Goal: Task Accomplishment & Management: Manage account settings

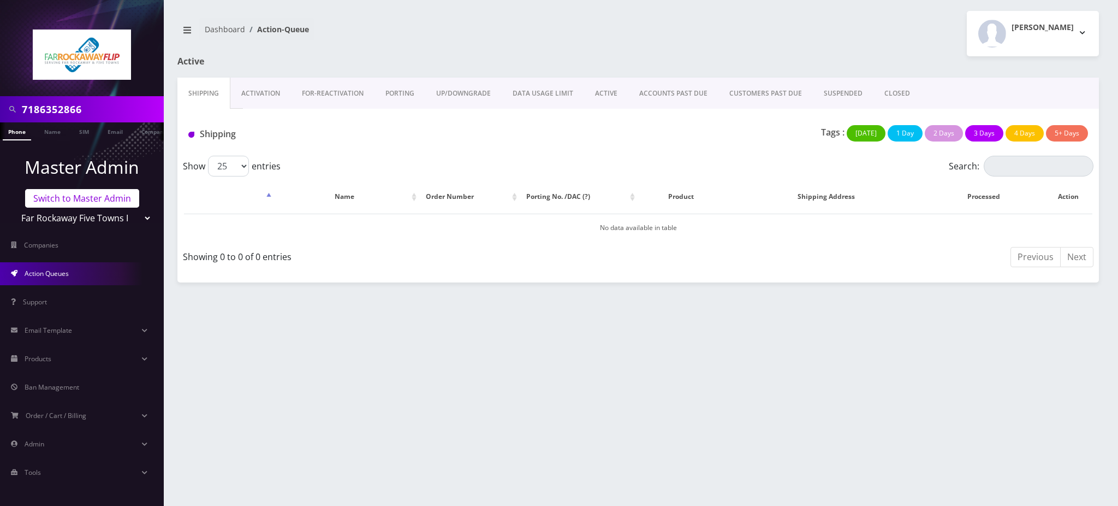
click at [74, 197] on link "Switch to Master Admin" at bounding box center [82, 198] width 114 height 19
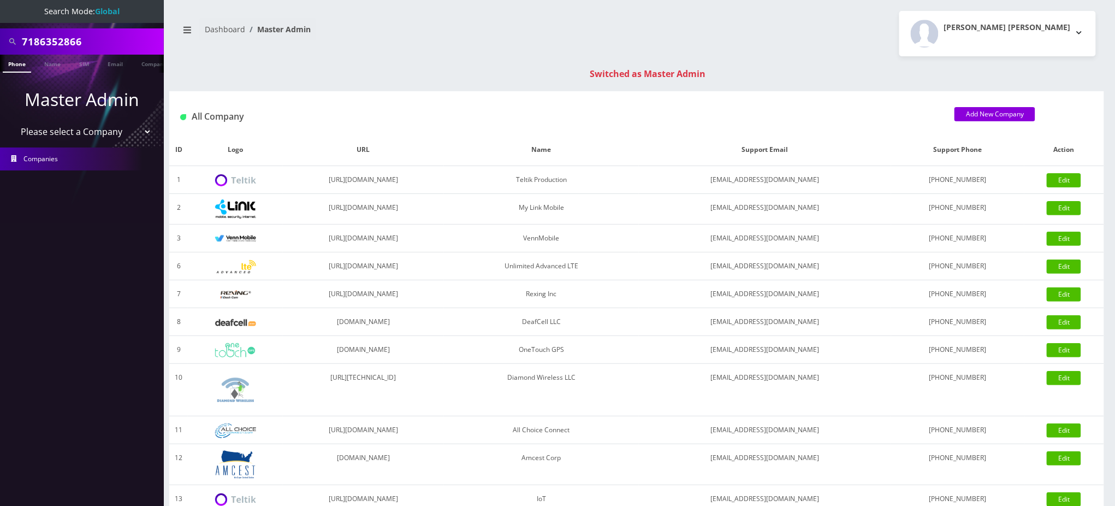
drag, startPoint x: 66, startPoint y: 37, endPoint x: 0, endPoint y: 41, distance: 65.6
click at [0, 37] on div "7186352866" at bounding box center [82, 41] width 164 height 26
paste input "[EMAIL_ADDRESS][DOMAIN_NAME]"
type input "[EMAIL_ADDRESS][DOMAIN_NAME]"
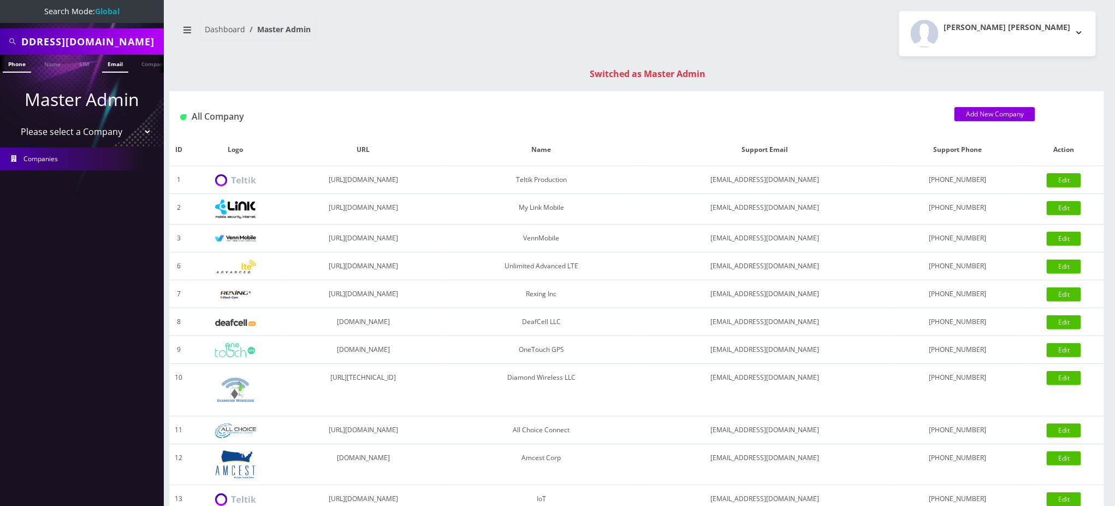
scroll to position [0, 0]
click at [117, 66] on link "Email" at bounding box center [115, 64] width 26 height 18
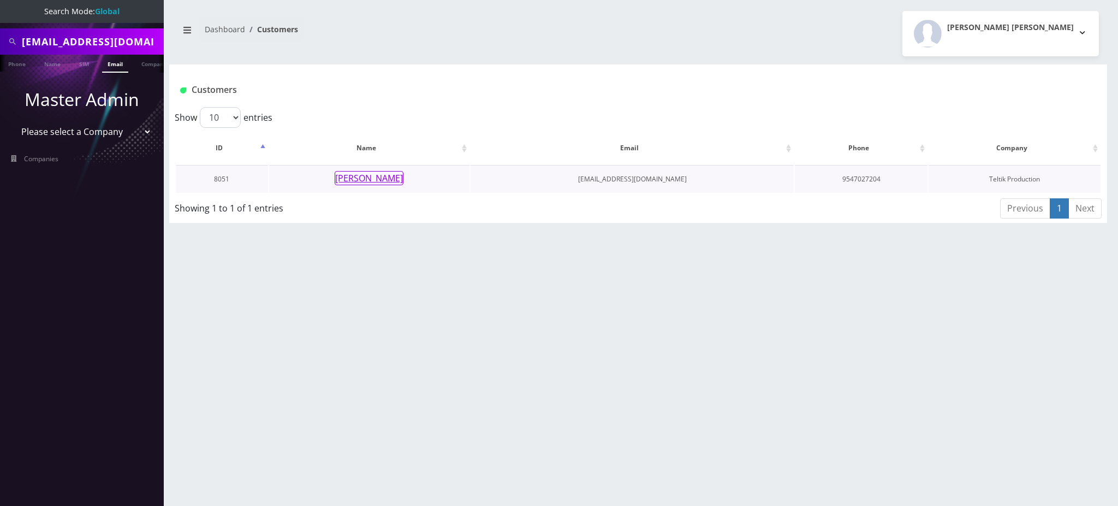
click at [361, 183] on button "Bryan Houston" at bounding box center [369, 178] width 69 height 14
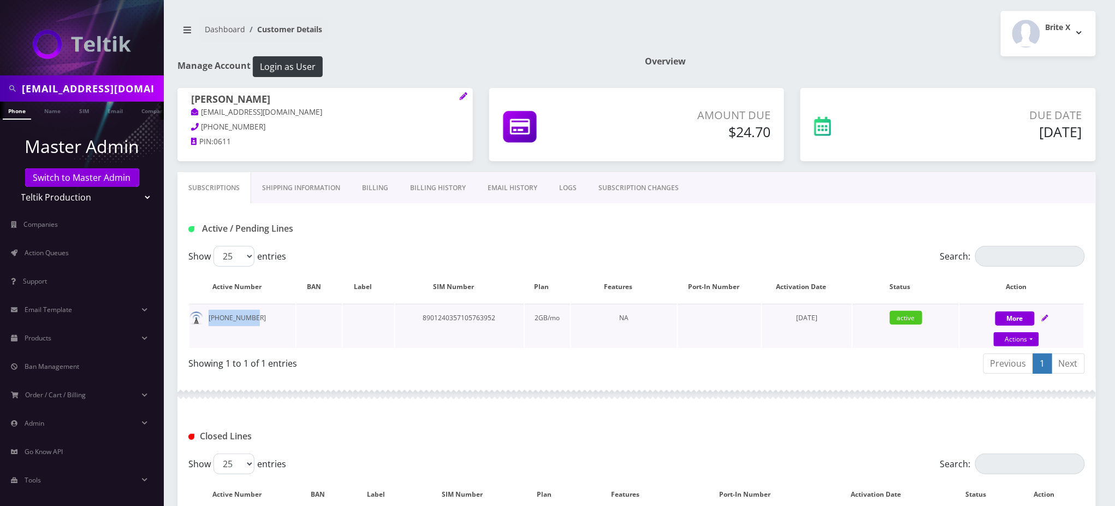
drag, startPoint x: 251, startPoint y: 319, endPoint x: 205, endPoint y: 322, distance: 45.9
click at [205, 322] on td "954-336-4676" at bounding box center [242, 326] width 106 height 44
copy td "954-336-4676"
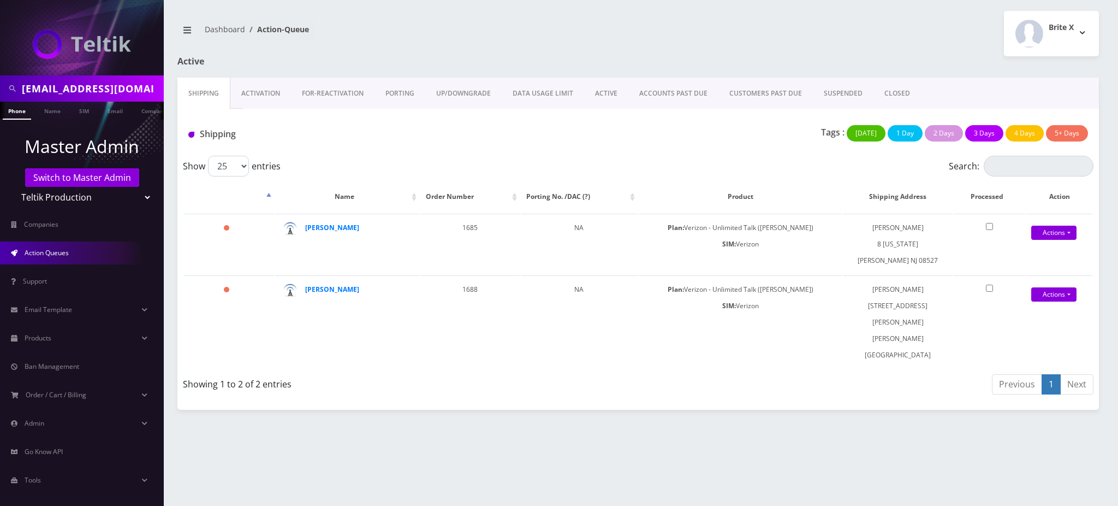
click at [79, 83] on input "[EMAIL_ADDRESS][DOMAIN_NAME]" at bounding box center [91, 88] width 139 height 21
type input "9178221494"
click at [14, 111] on link "Phone" at bounding box center [17, 111] width 28 height 18
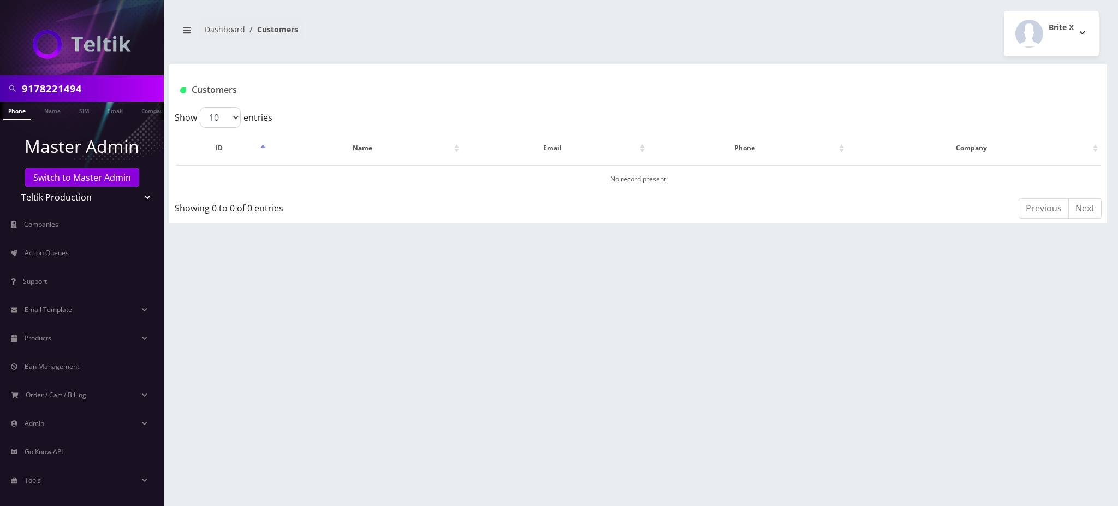
drag, startPoint x: 94, startPoint y: 85, endPoint x: 0, endPoint y: 77, distance: 94.8
click at [0, 77] on div "9178221494" at bounding box center [82, 88] width 164 height 26
type input "6466618785"
click at [55, 175] on link "Switch to Master Admin" at bounding box center [82, 177] width 114 height 19
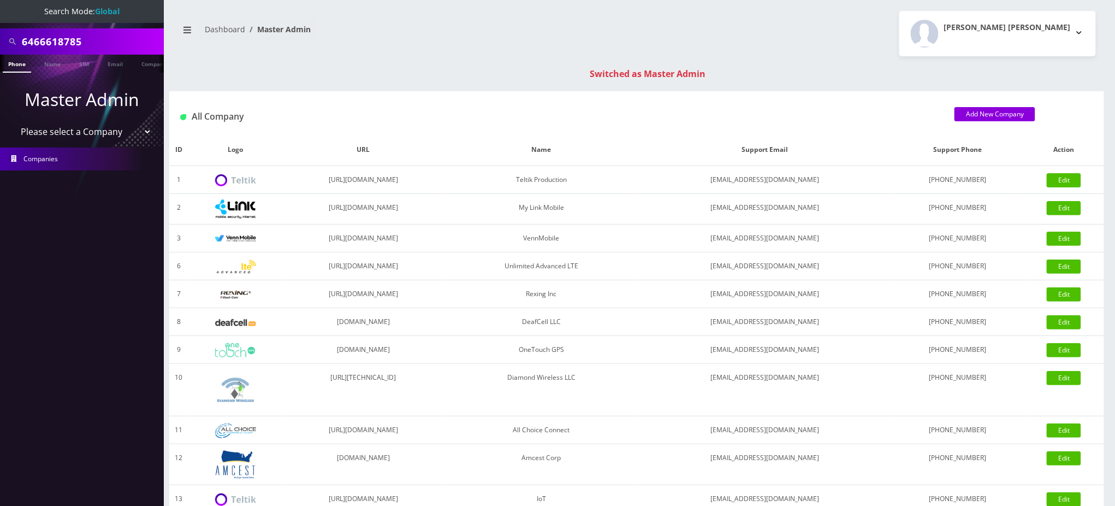
click at [18, 61] on link "Phone" at bounding box center [17, 64] width 28 height 18
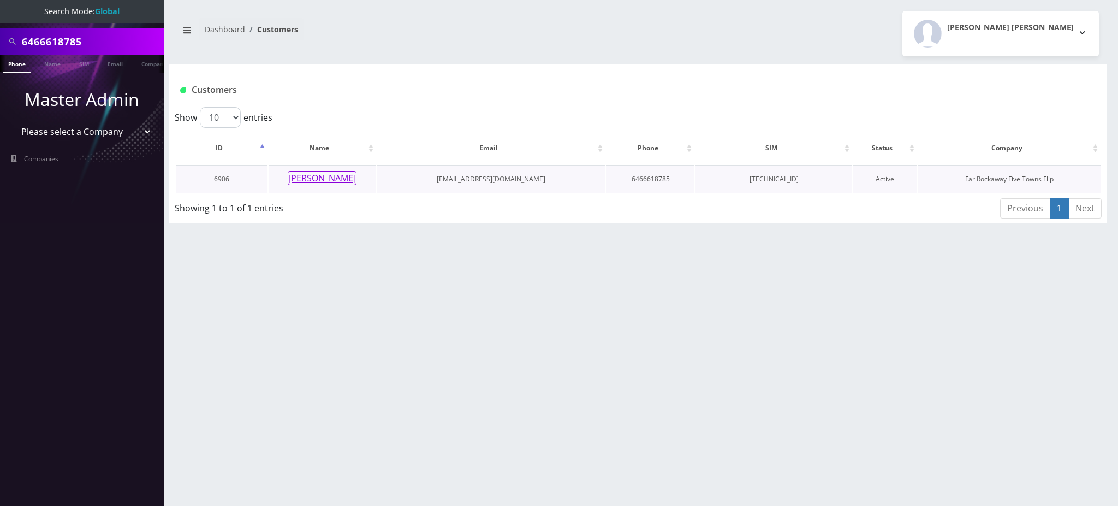
click at [313, 179] on button "Feiga Kraus" at bounding box center [322, 178] width 69 height 14
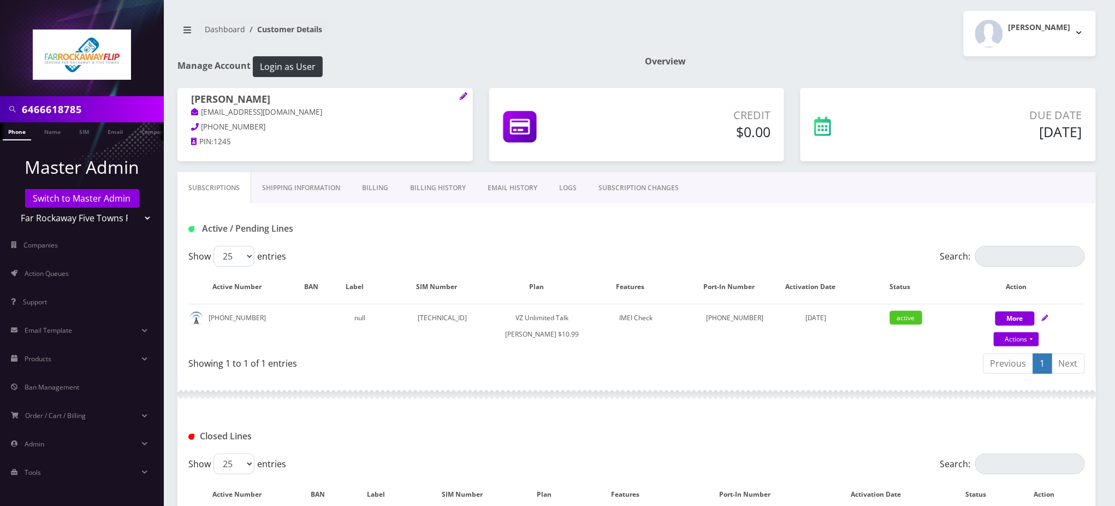
click at [357, 226] on h1 "Active / Pending Lines" at bounding box center [332, 228] width 288 height 10
click at [57, 108] on input "6466618785" at bounding box center [91, 109] width 139 height 21
click at [412, 230] on h1 "Active / Pending Lines" at bounding box center [332, 228] width 288 height 10
click at [91, 199] on link "Switch to Master Admin" at bounding box center [82, 198] width 114 height 19
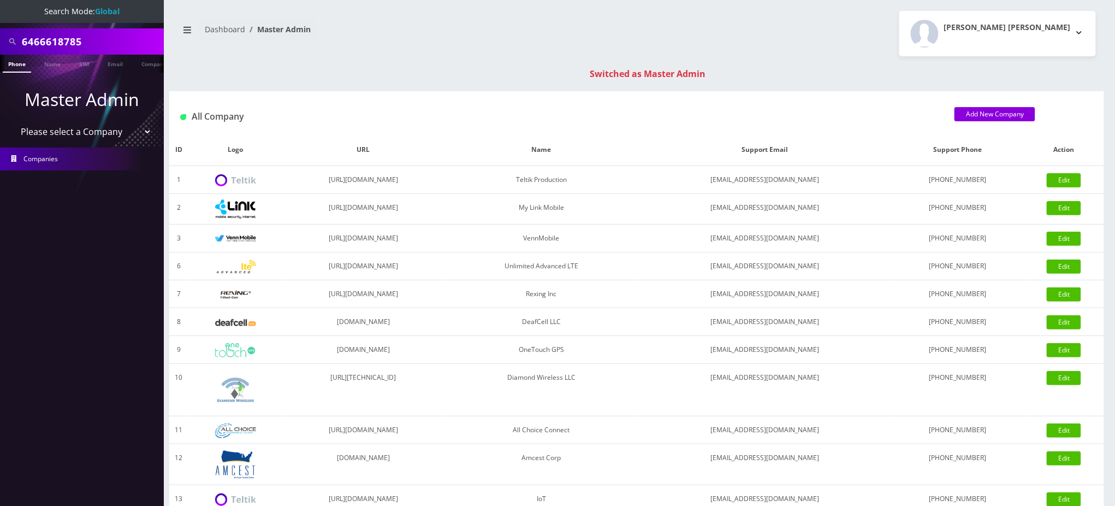
drag, startPoint x: 87, startPoint y: 38, endPoint x: 0, endPoint y: -14, distance: 101.3
click at [0, 0] on html "Search Mode: Global 6466618785 Phone Name SIM Email Company Customer Master Adm…" at bounding box center [557, 388] width 1115 height 776
paste input "[EMAIL_ADDRESS][DOMAIN_NAME]"
type input "[EMAIL_ADDRESS][DOMAIN_NAME]"
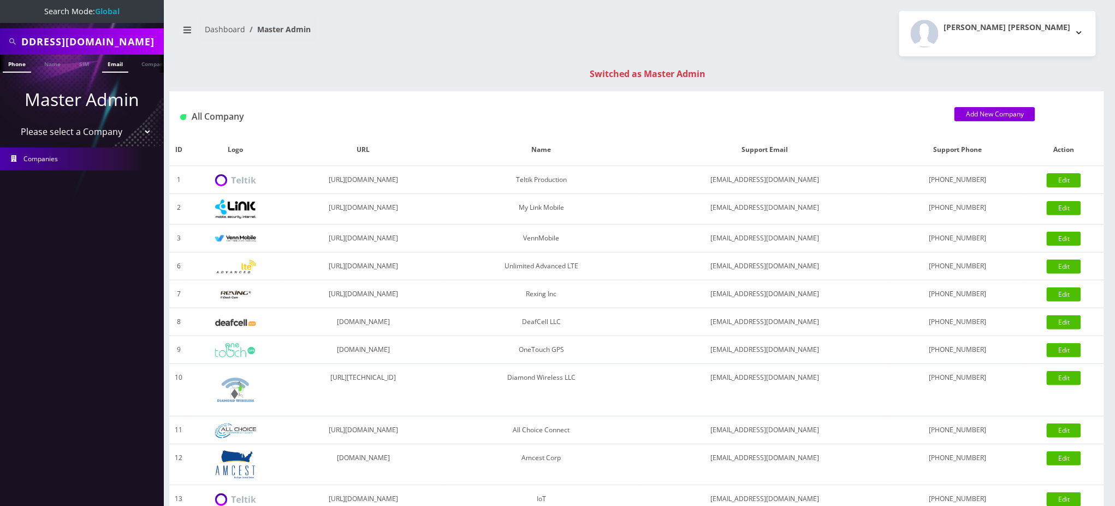
scroll to position [0, 0]
click at [112, 63] on link "Email" at bounding box center [115, 64] width 26 height 18
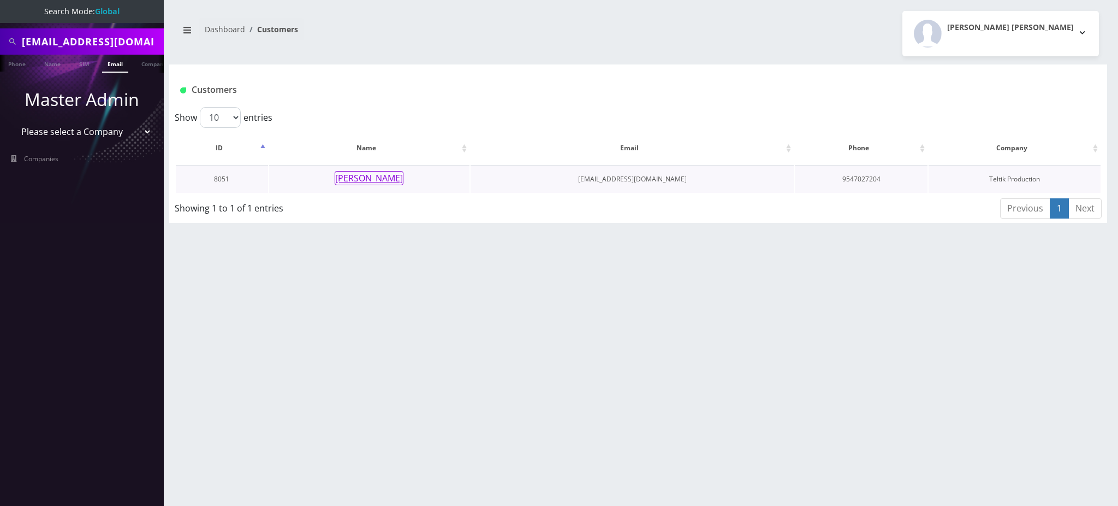
click at [378, 182] on button "[PERSON_NAME]" at bounding box center [369, 178] width 69 height 14
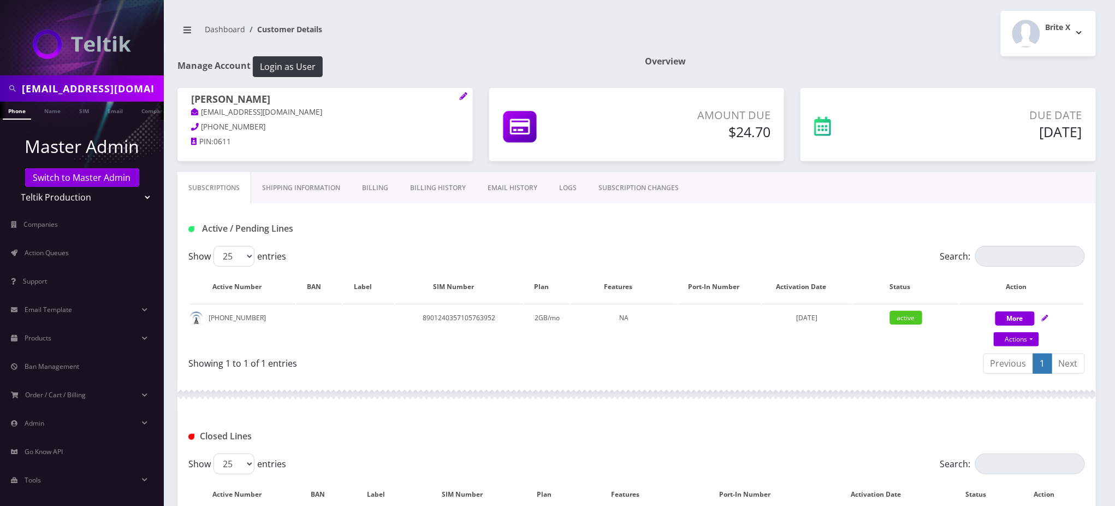
click at [380, 188] on link "Billing" at bounding box center [375, 188] width 48 height 32
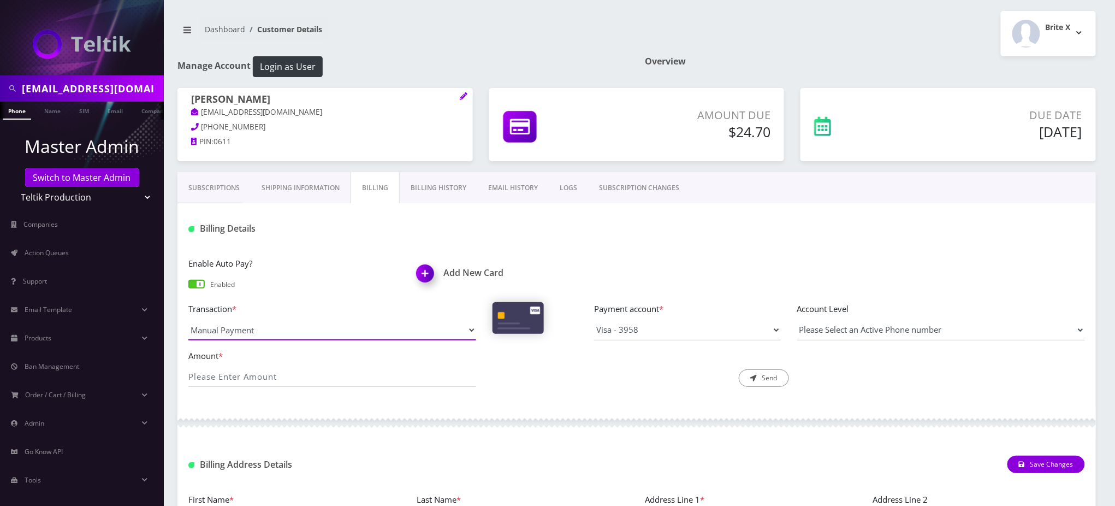
click at [356, 324] on select "Manual Payment Custom Charge Manual Credit Custom Invoice" at bounding box center [332, 329] width 288 height 21
select select "Custom Charge"
click at [188, 319] on select "Manual Payment Custom Charge Manual Credit Custom Invoice" at bounding box center [332, 329] width 288 height 21
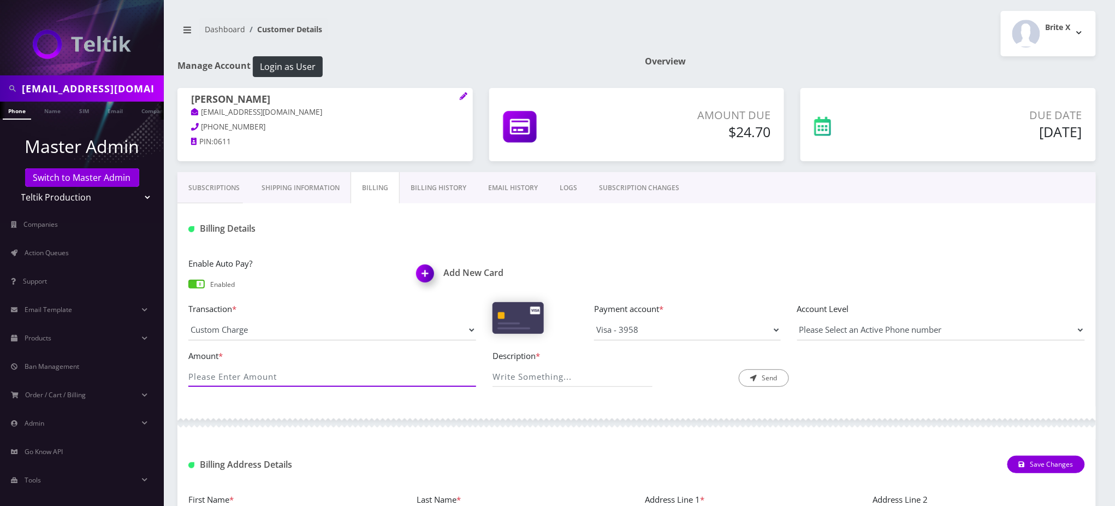
click at [308, 374] on input "Amount *" at bounding box center [332, 376] width 288 height 21
type input "10"
click at [579, 379] on input "Description *" at bounding box center [572, 376] width 160 height 21
type input "Phone Number Change"
click at [770, 379] on button "Send" at bounding box center [764, 377] width 50 height 17
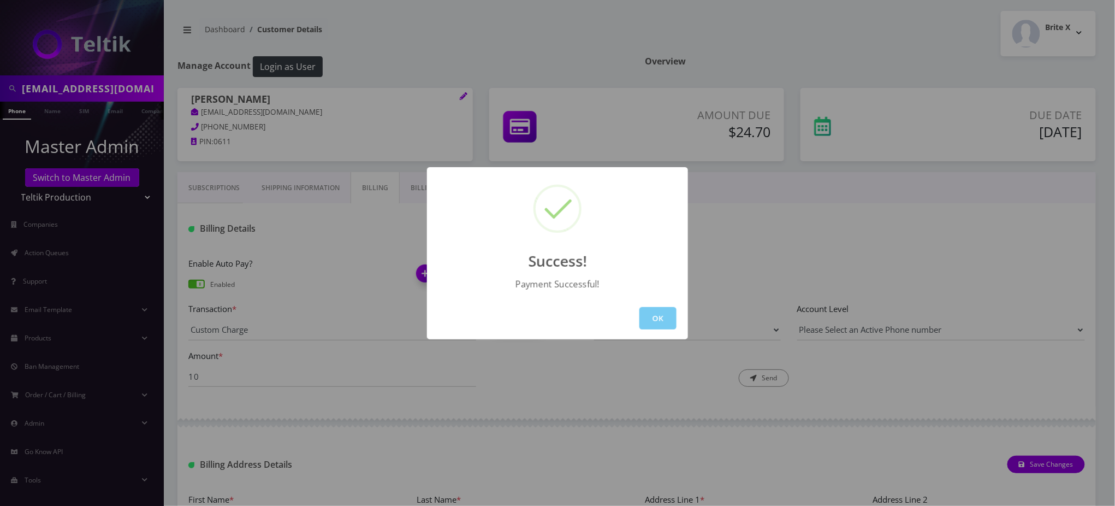
click at [656, 322] on button "OK" at bounding box center [657, 318] width 37 height 22
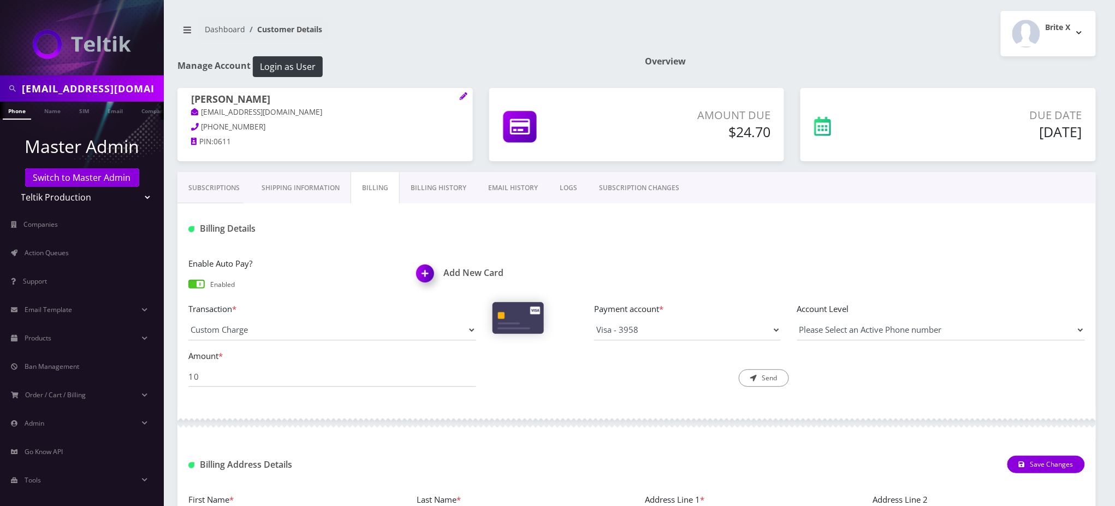
click at [21, 111] on link "Phone" at bounding box center [17, 111] width 28 height 18
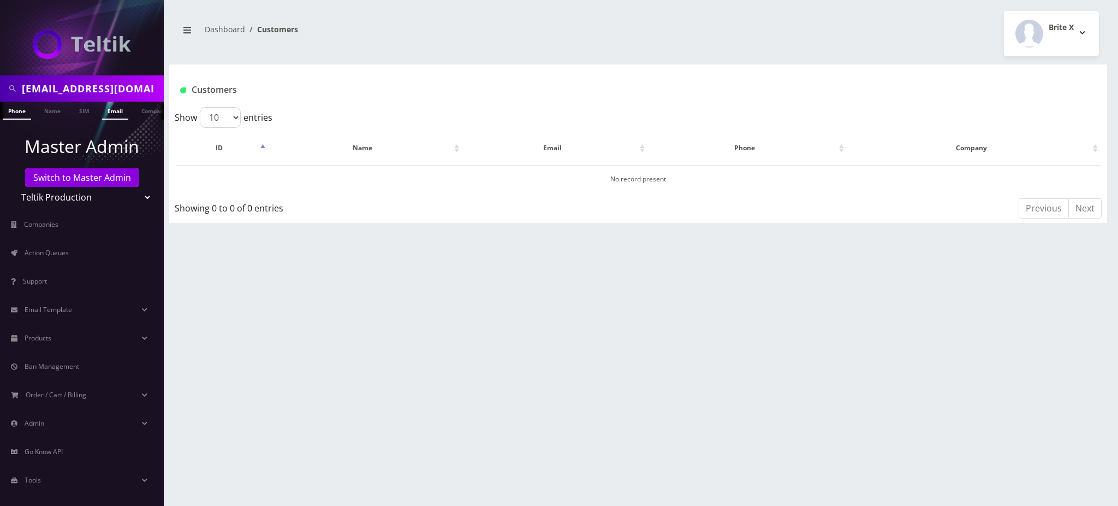
click at [119, 109] on link "Email" at bounding box center [115, 111] width 26 height 18
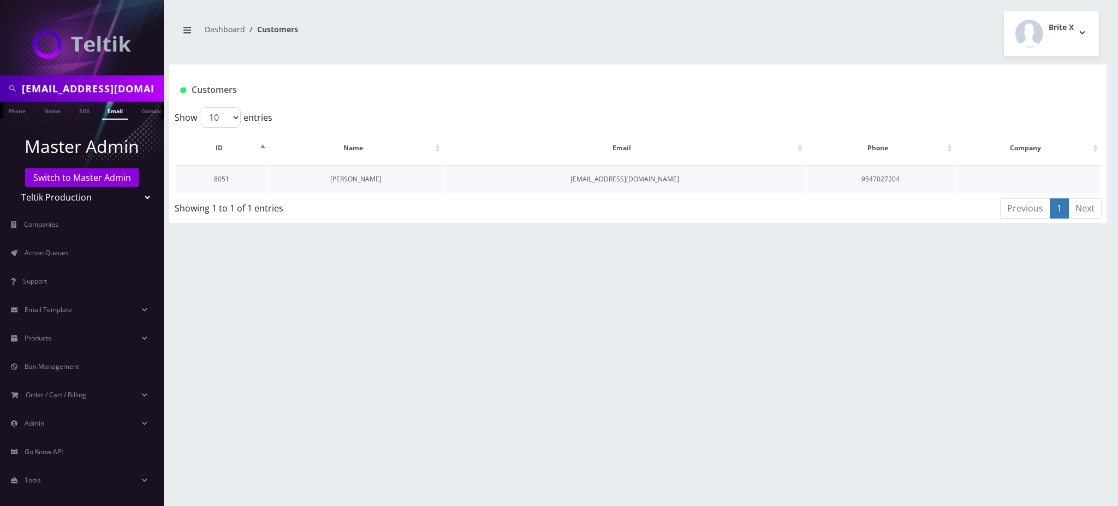
click at [346, 176] on link "[PERSON_NAME]" at bounding box center [355, 178] width 51 height 9
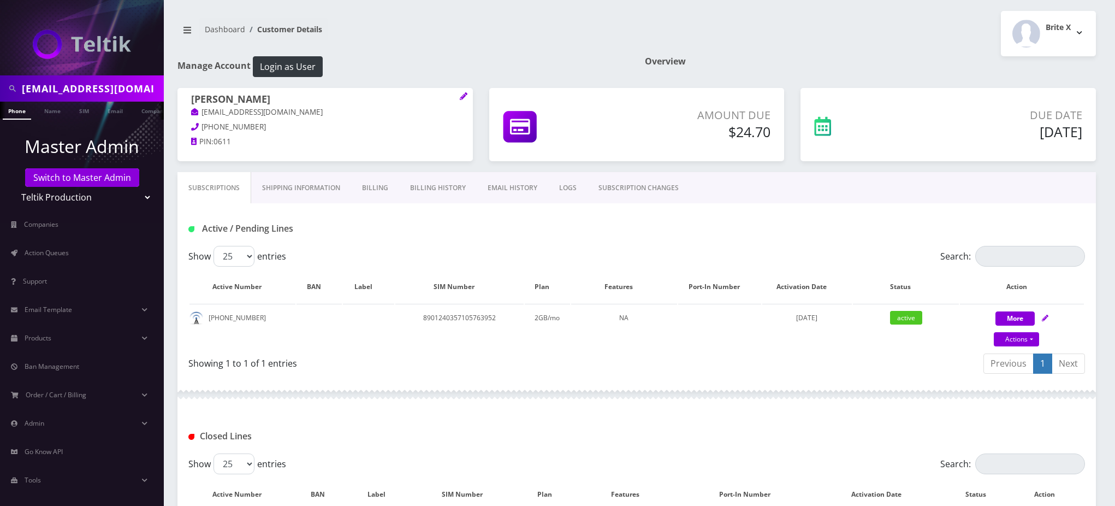
click at [432, 192] on body "support@turboaerospacecorp.com Phone Name SIM Email Company Customer Master Adm…" at bounding box center [557, 316] width 1115 height 633
click at [434, 189] on link "Billing History" at bounding box center [438, 188] width 78 height 32
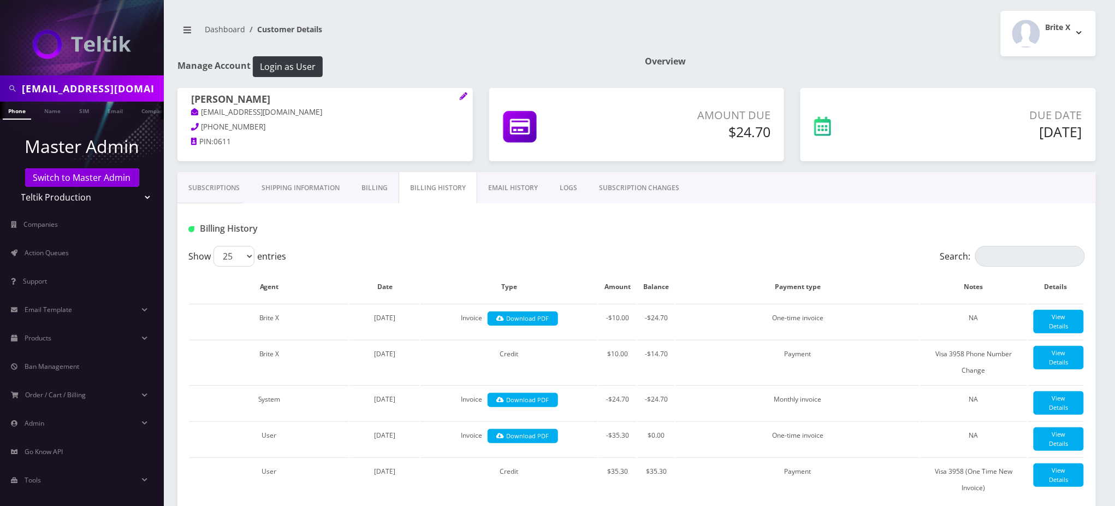
click at [474, 252] on div "Show 25 50 100 250 500 entries" at bounding box center [524, 256] width 673 height 21
click at [495, 256] on div "Show 25 50 100 250 500 entries" at bounding box center [524, 256] width 673 height 21
click at [219, 186] on link "Subscriptions" at bounding box center [213, 188] width 73 height 32
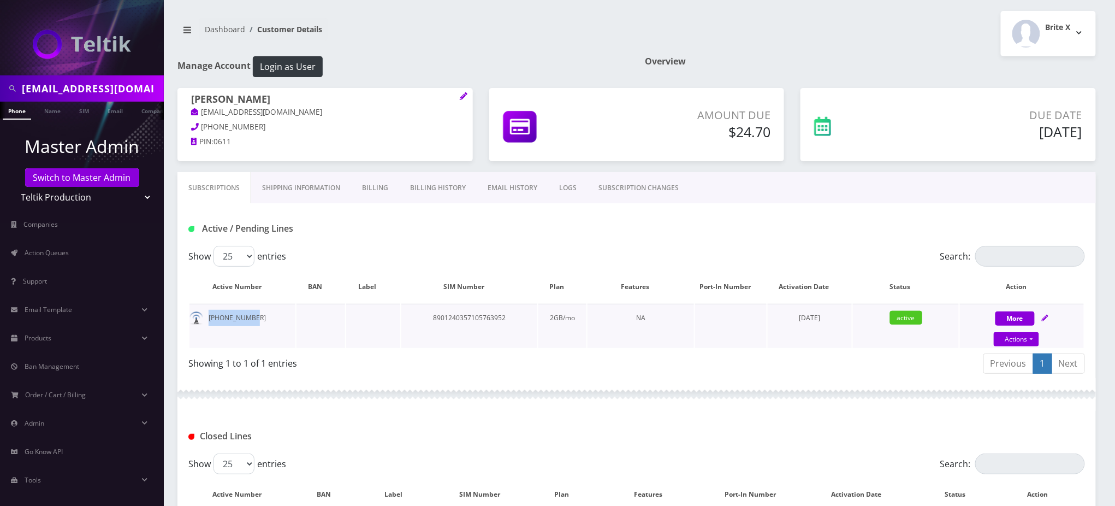
drag, startPoint x: 266, startPoint y: 317, endPoint x: 205, endPoint y: 315, distance: 61.7
click at [205, 315] on td "954-336-4676" at bounding box center [242, 326] width 106 height 44
copy td "954-336-4676"
click at [1023, 337] on link "Actions" at bounding box center [1016, 339] width 45 height 14
select select "3-in-1 SIM Kit"
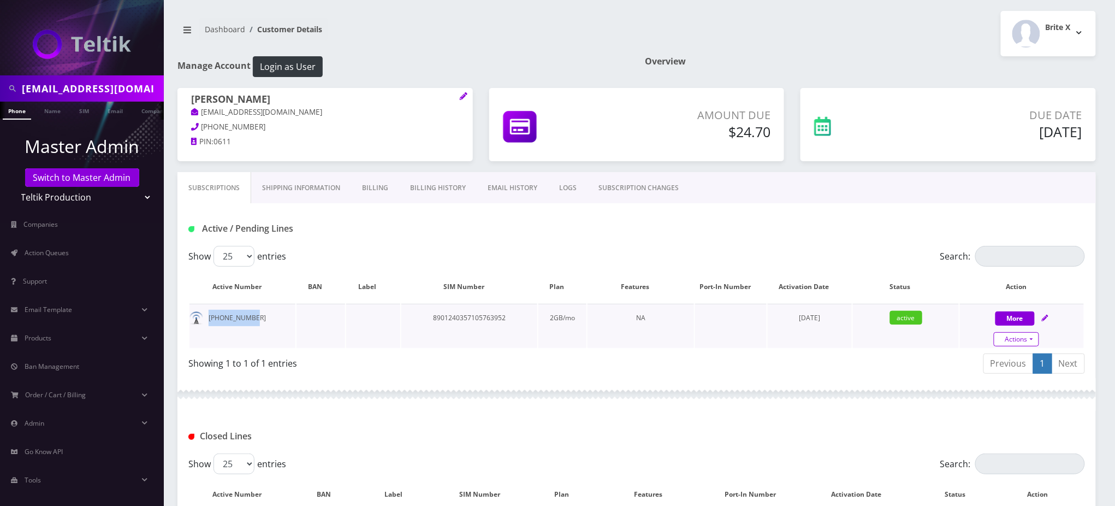
select select "41"
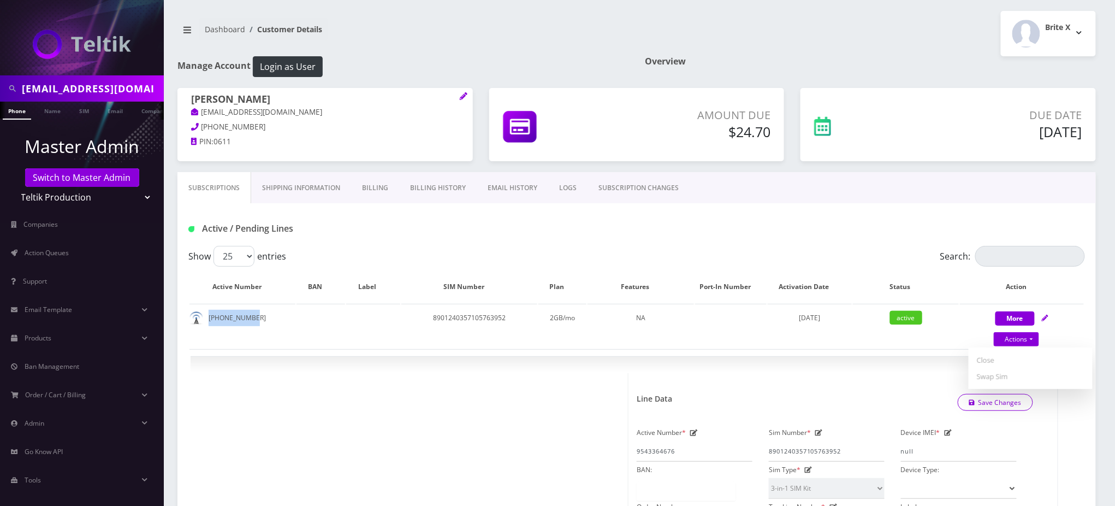
click at [318, 186] on link "Shipping Information" at bounding box center [301, 188] width 100 height 32
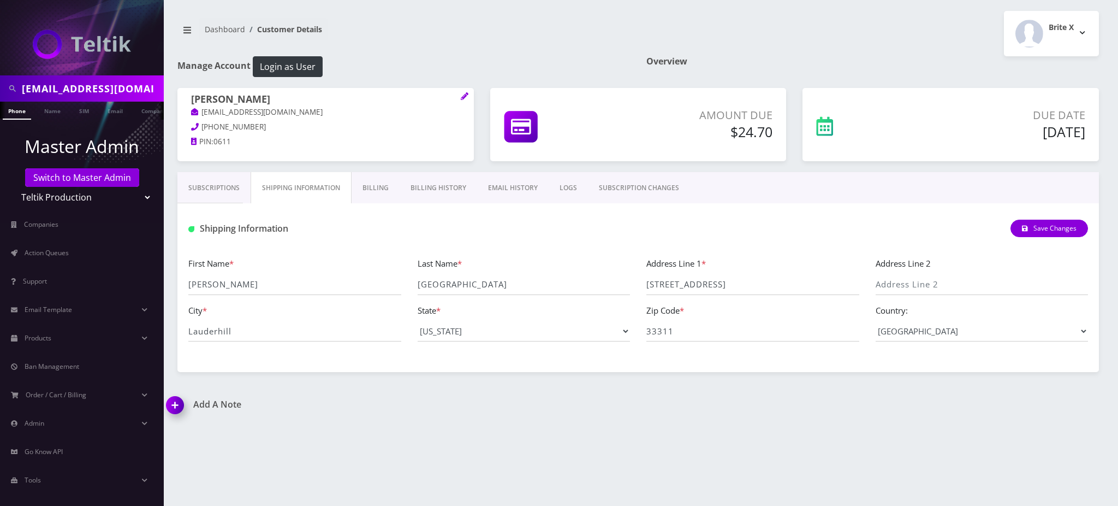
click at [229, 189] on link "Subscriptions" at bounding box center [213, 188] width 73 height 32
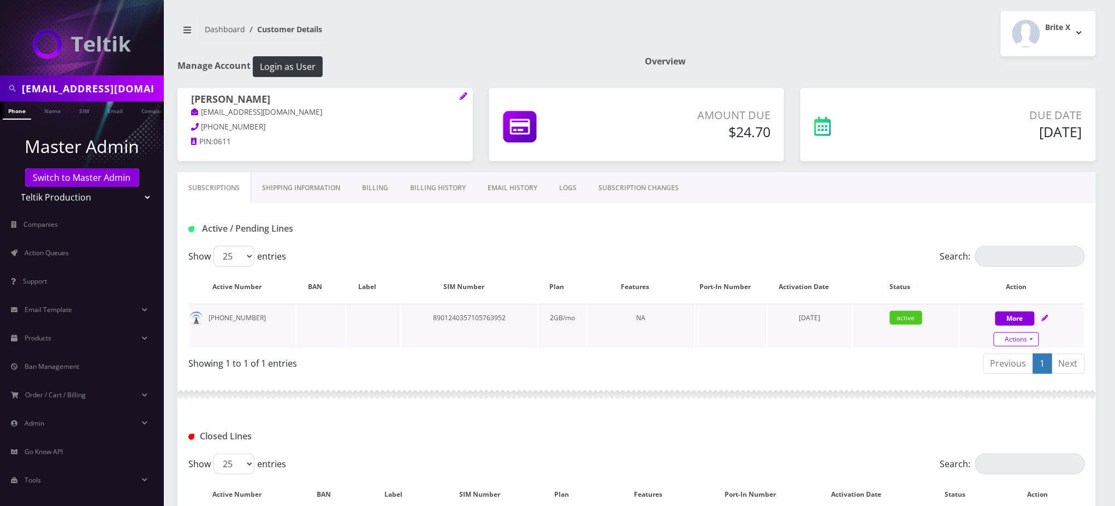
click at [1024, 339] on link "Actions" at bounding box center [1016, 339] width 45 height 14
select select "3-in-1 SIM Kit"
select select "41"
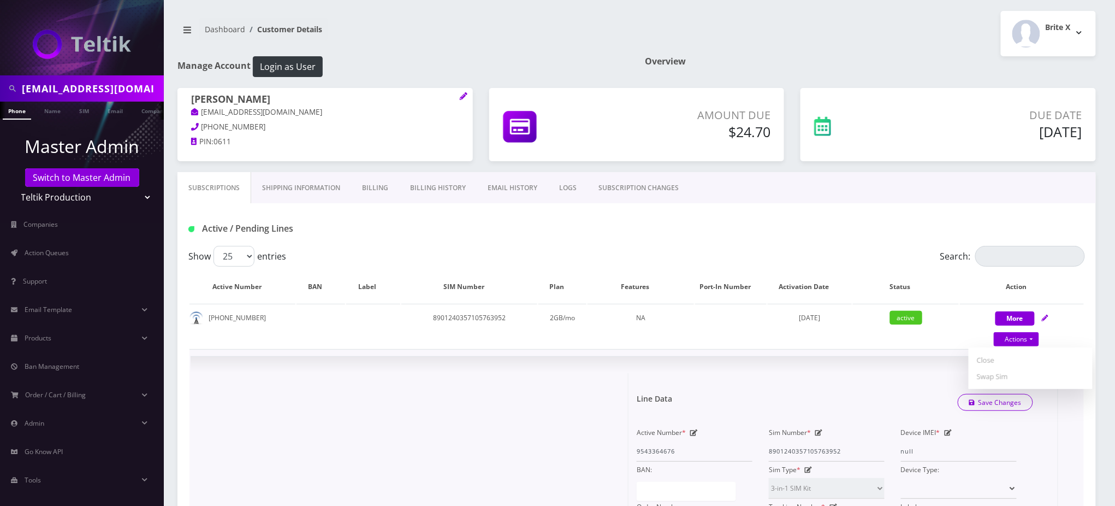
click at [692, 431] on icon at bounding box center [694, 432] width 8 height 7
drag, startPoint x: 687, startPoint y: 450, endPoint x: 514, endPoint y: 459, distance: 173.8
paste input ") 336-9"
type input "9543369537"
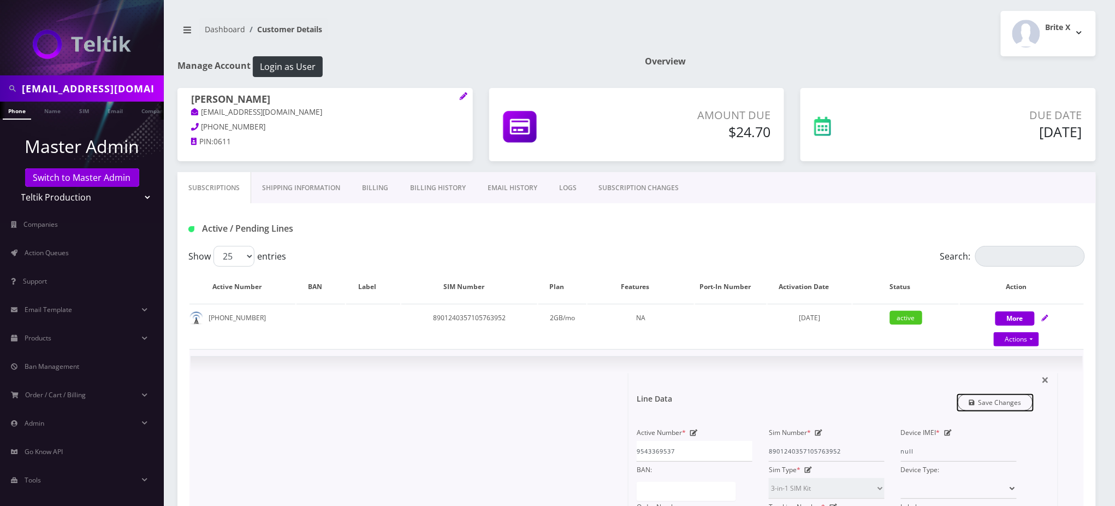
click at [1003, 396] on link "Save Changes" at bounding box center [996, 402] width 76 height 17
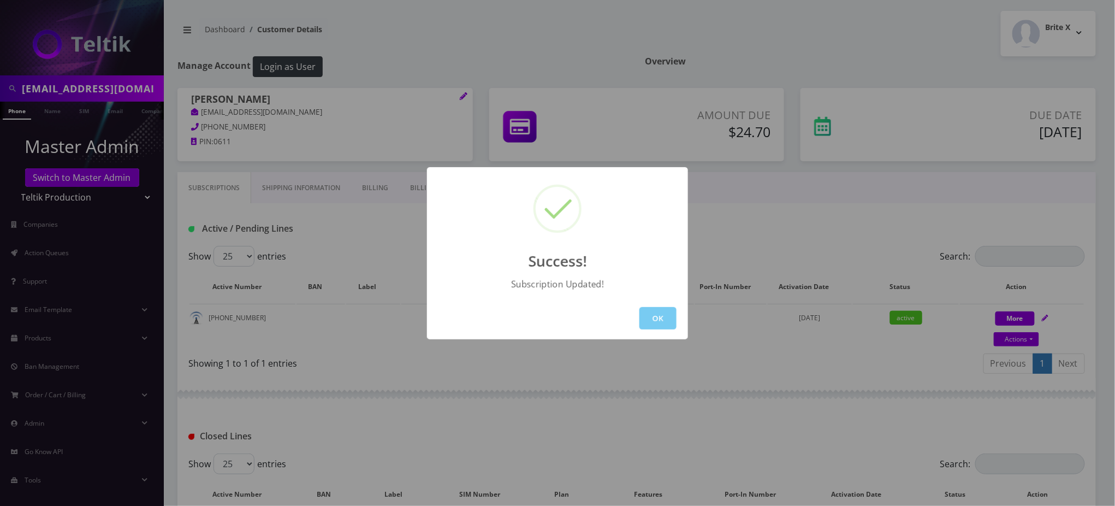
click at [650, 310] on button "OK" at bounding box center [657, 318] width 37 height 22
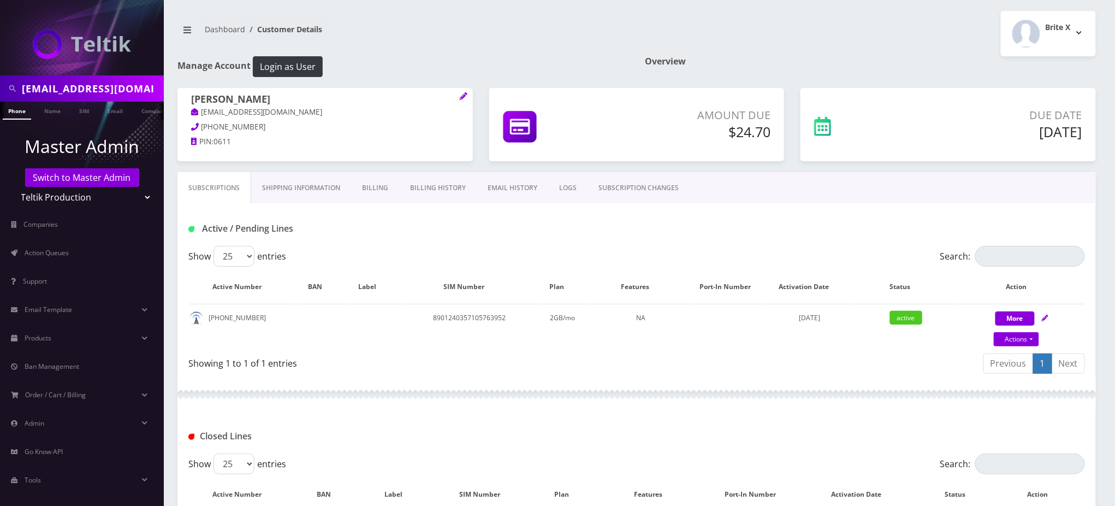
click at [569, 26] on nav "Dashboard Customer Details" at bounding box center [402, 33] width 451 height 31
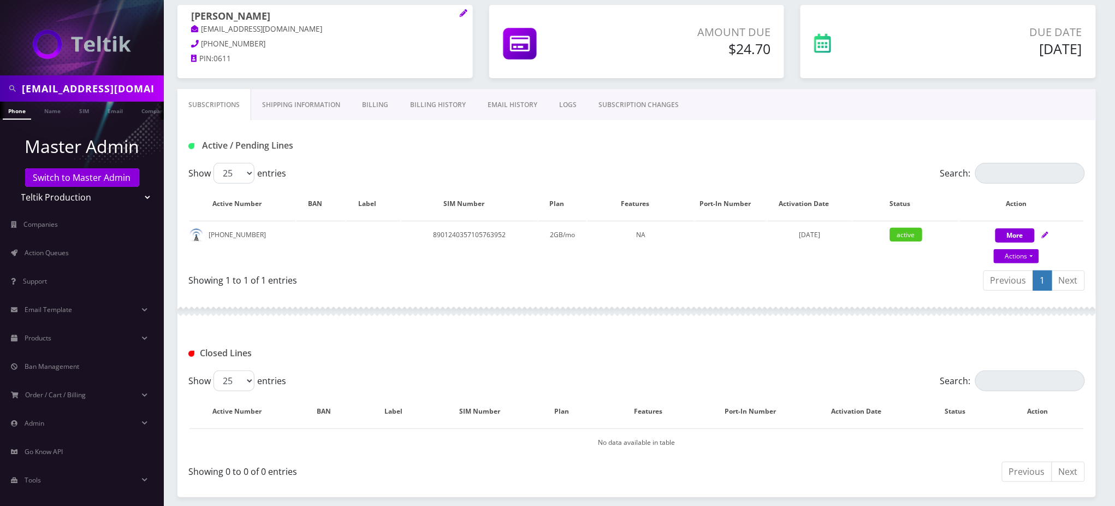
scroll to position [124, 0]
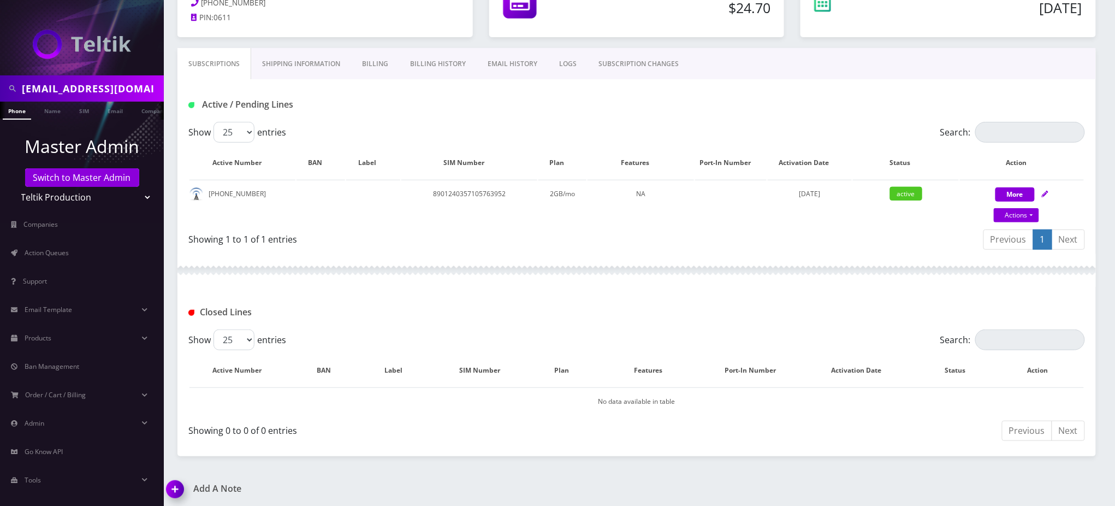
click at [173, 484] on img at bounding box center [177, 493] width 32 height 32
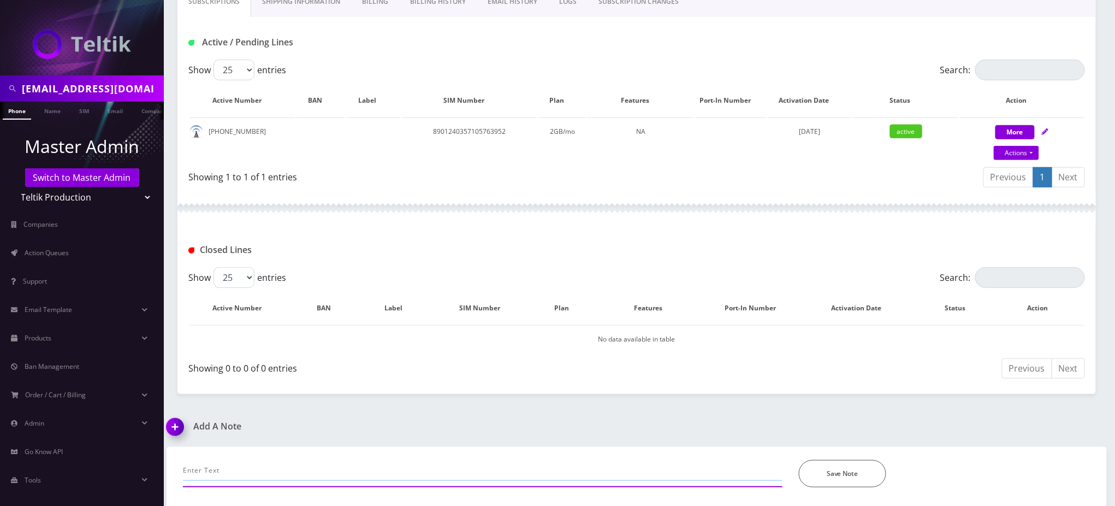
click at [225, 463] on input "text" at bounding box center [482, 470] width 599 height 21
type input "chat - MDN change"
click at [859, 471] on button "Save Note" at bounding box center [842, 473] width 87 height 27
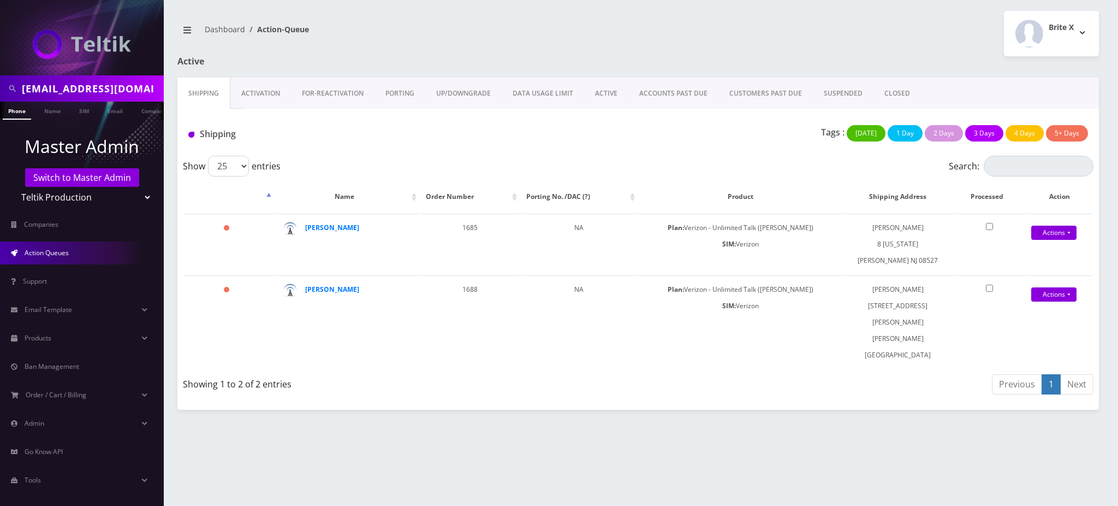
click at [88, 91] on input "support@turboaerospacecorp.com" at bounding box center [91, 88] width 139 height 21
paste input "18482409342"
type input "8482409342"
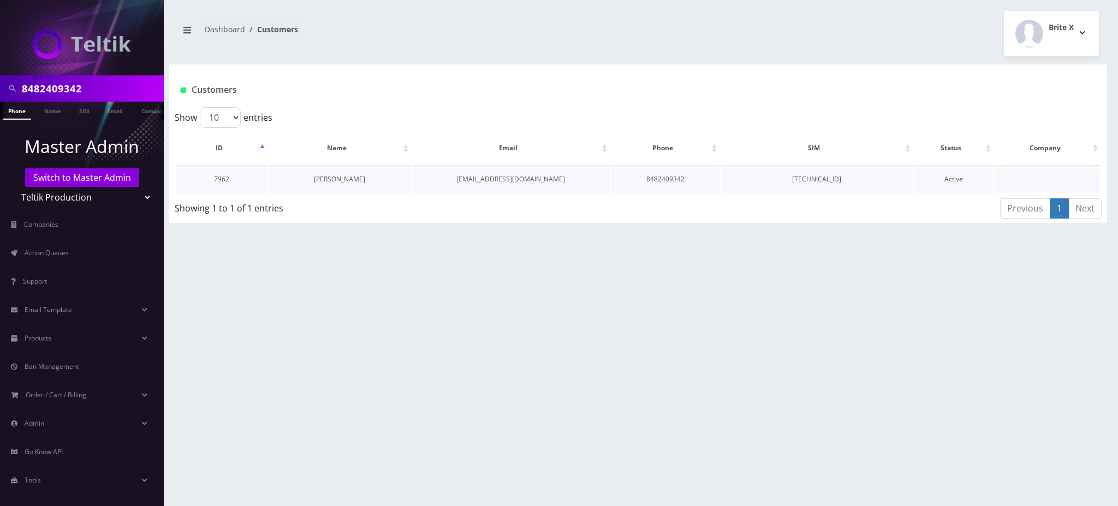
click at [343, 180] on link "[PERSON_NAME]" at bounding box center [339, 178] width 51 height 9
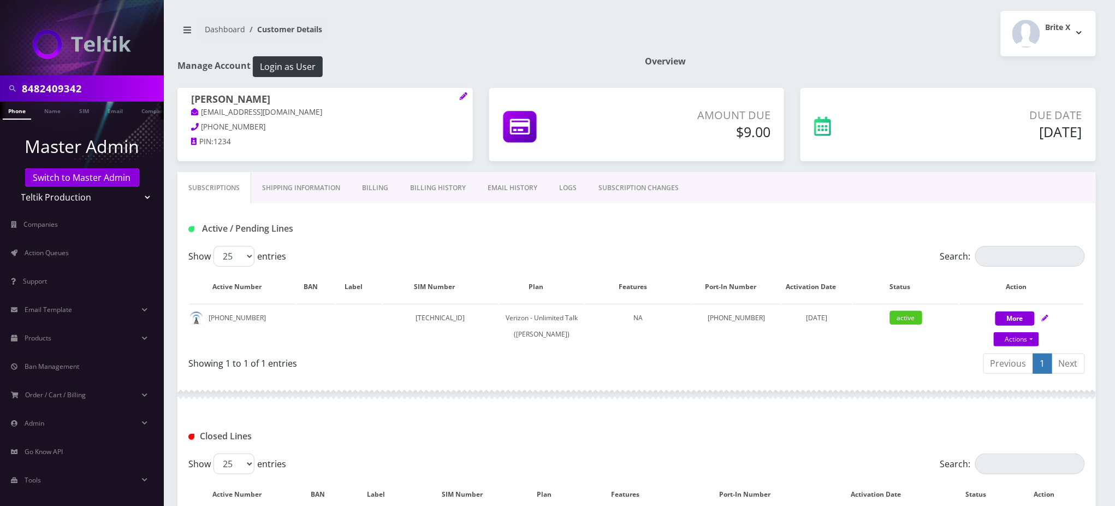
click at [531, 57] on h1 "Manage Account Login as User" at bounding box center [402, 66] width 451 height 21
click at [520, 51] on div "Dashboard Customer Details Brite X Logout" at bounding box center [636, 33] width 935 height 45
click at [412, 76] on h1 "Manage Account Login as User" at bounding box center [402, 66] width 451 height 21
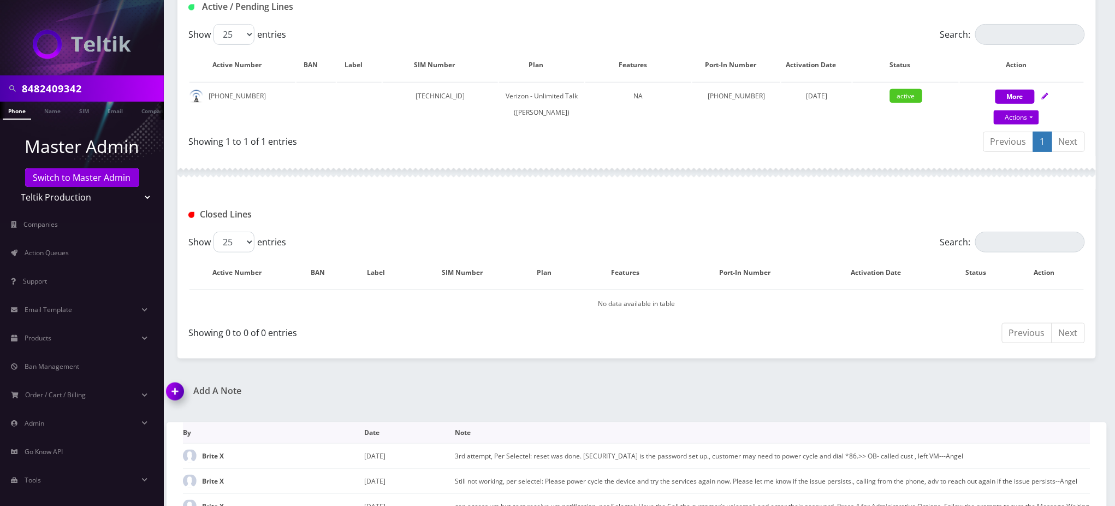
scroll to position [253, 0]
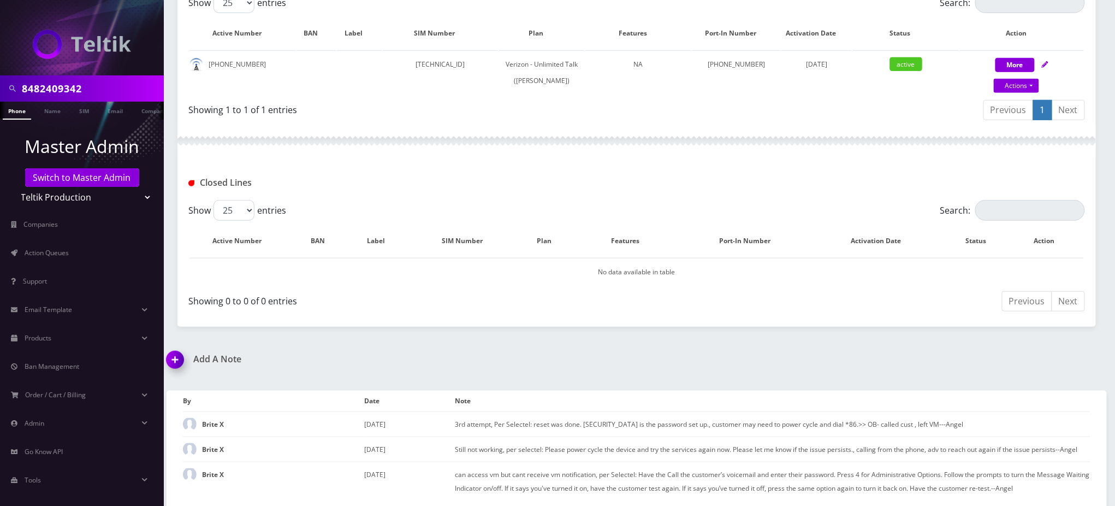
click at [483, 170] on div "Closed Lines" at bounding box center [636, 178] width 918 height 43
click at [999, 341] on div "8482409342 Phone Name SIM Email Company Customer Dashboard Customer Details Bri…" at bounding box center [636, 128] width 957 height 762
click at [495, 174] on div "Closed Lines" at bounding box center [636, 183] width 913 height 18
click at [950, 340] on div "8482409342 Phone Name SIM Email Company Customer Dashboard Customer Details Bri…" at bounding box center [636, 128] width 957 height 762
click at [649, 180] on div "Closed Lines" at bounding box center [636, 183] width 913 height 18
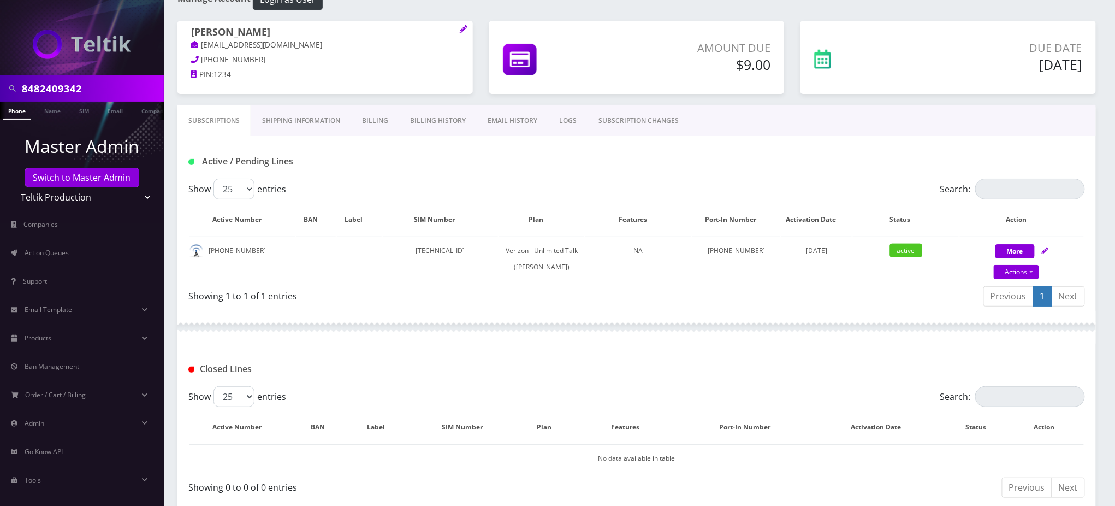
scroll to position [0, 0]
